Goal: Task Accomplishment & Management: Manage account settings

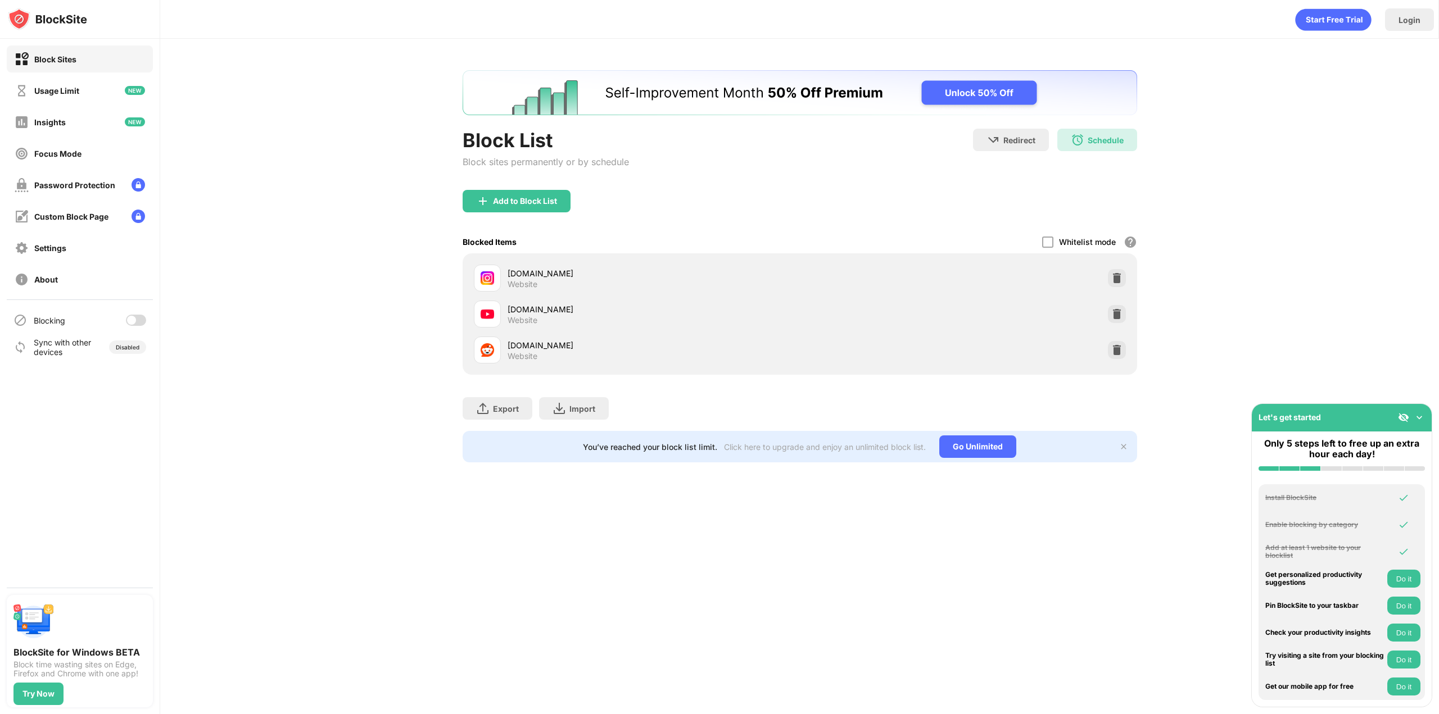
click at [133, 314] on div "Blocking" at bounding box center [80, 320] width 146 height 27
click at [135, 321] on div at bounding box center [131, 320] width 9 height 9
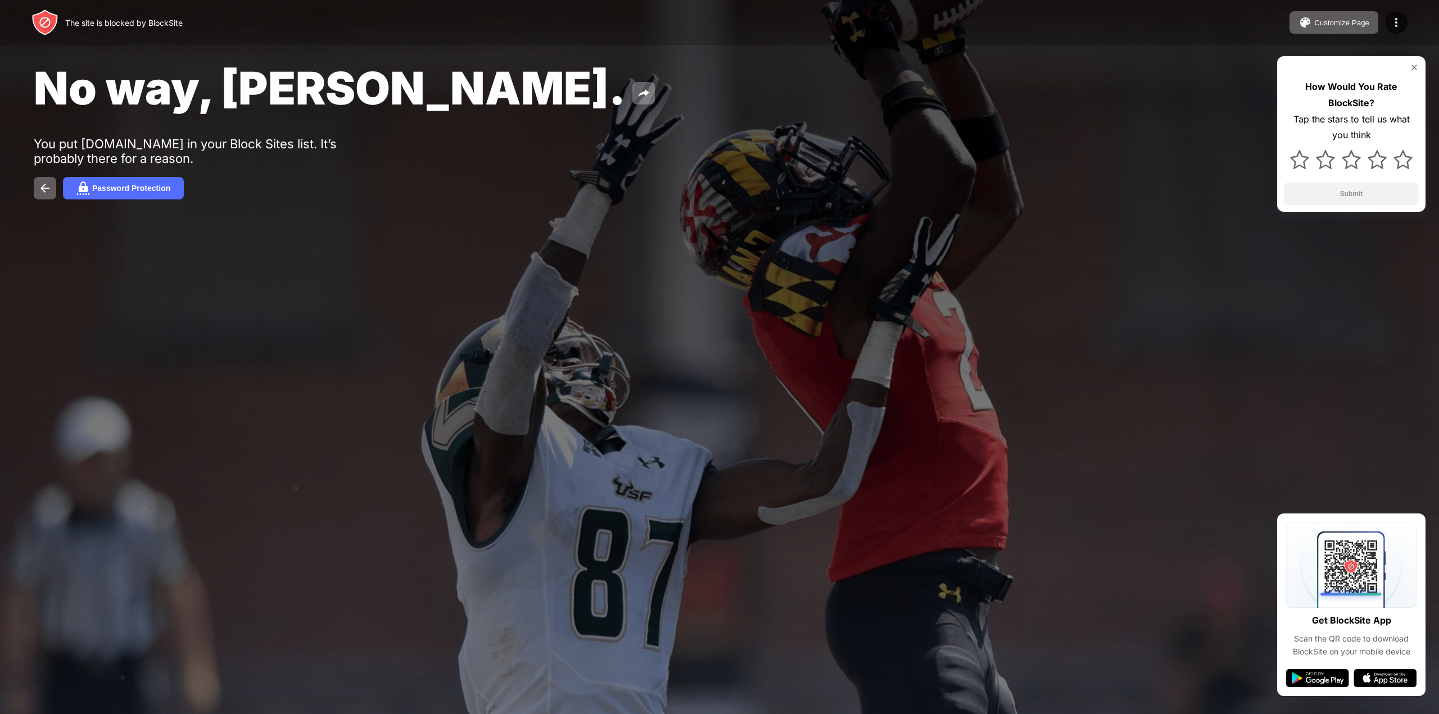
click at [64, 29] on div "The site is blocked by BlockSite" at bounding box center [106, 22] width 151 height 27
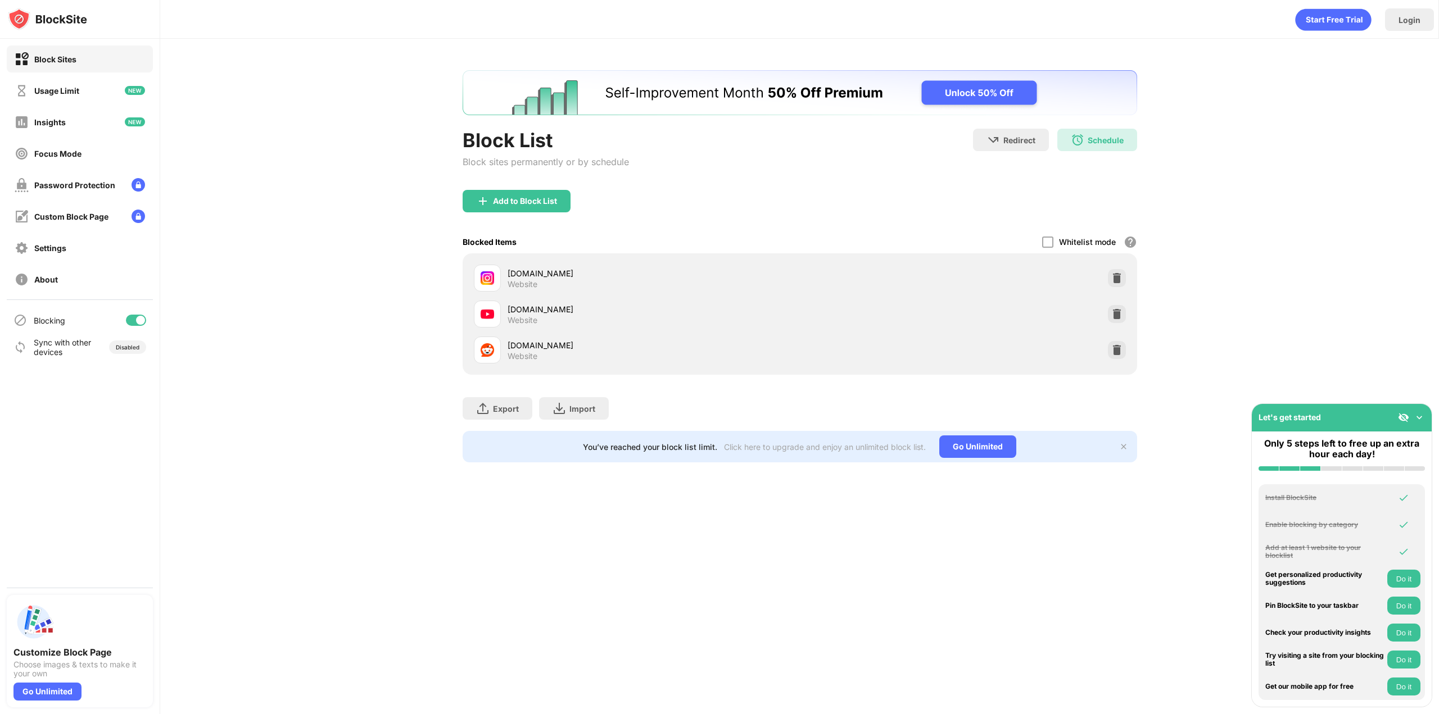
click at [133, 316] on div at bounding box center [136, 320] width 20 height 11
